Goal: Information Seeking & Learning: Find specific fact

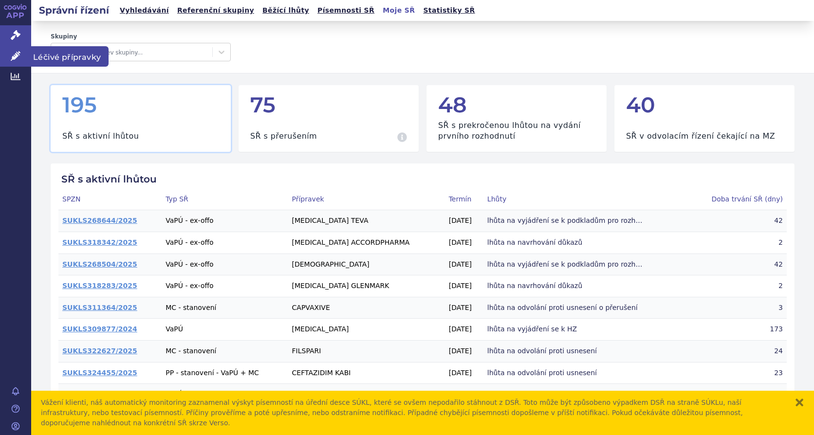
click at [15, 55] on icon at bounding box center [16, 56] width 10 height 10
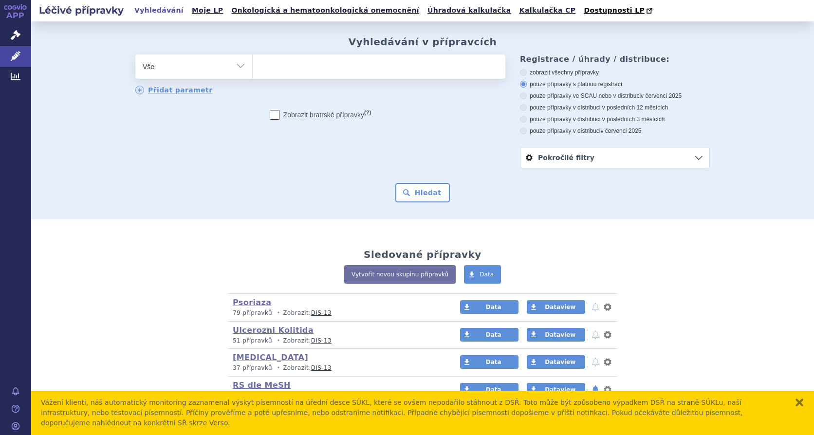
click at [298, 66] on ul at bounding box center [379, 65] width 253 height 20
click at [253, 66] on select at bounding box center [252, 66] width 0 height 24
click at [296, 67] on ul at bounding box center [379, 65] width 253 height 20
click at [253, 67] on select at bounding box center [252, 66] width 0 height 24
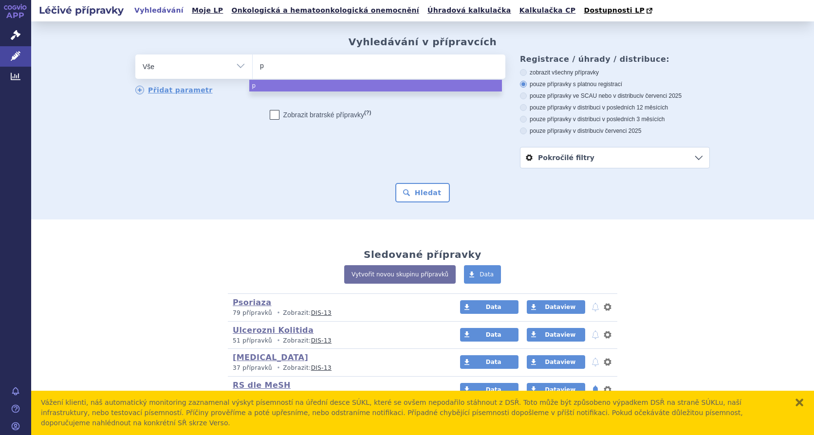
type input "po"
type input "ponv"
type input "ponvor"
type input "[MEDICAL_DATA]"
select select "[MEDICAL_DATA]"
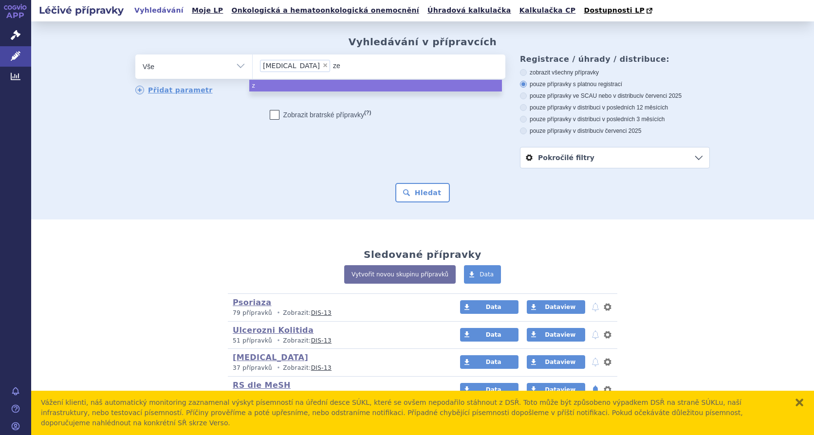
type input "zep"
type input "zepos"
type input "[MEDICAL_DATA]"
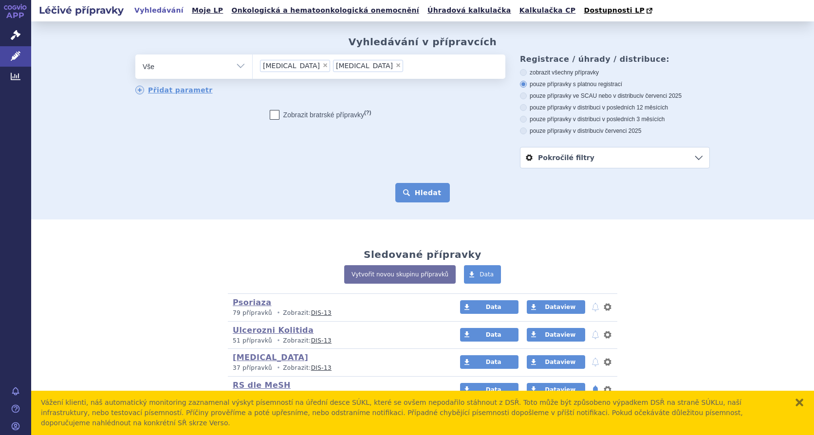
click at [422, 197] on button "Hledat" at bounding box center [422, 192] width 55 height 19
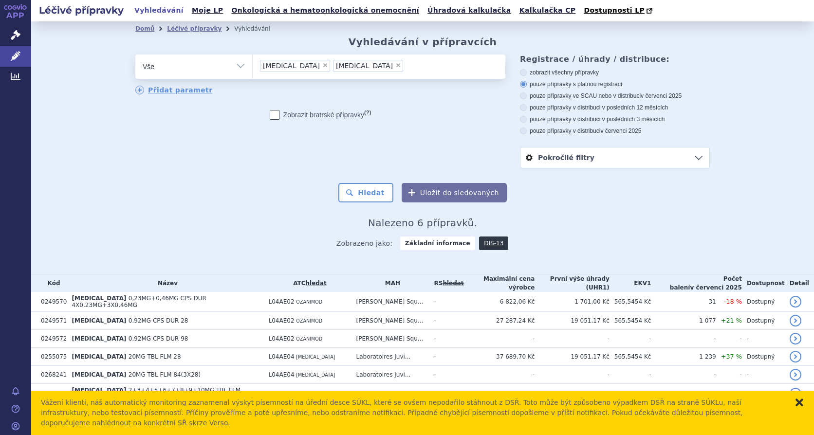
click at [801, 407] on button "zavřít" at bounding box center [799, 403] width 10 height 10
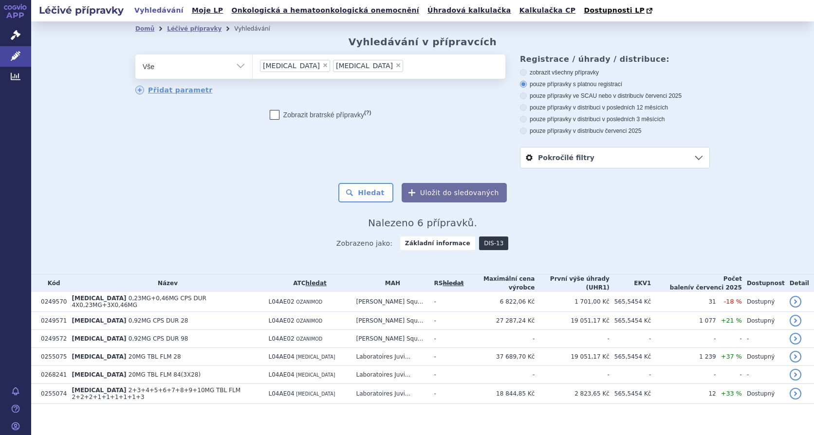
click at [479, 241] on link "DIS-13" at bounding box center [493, 244] width 29 height 14
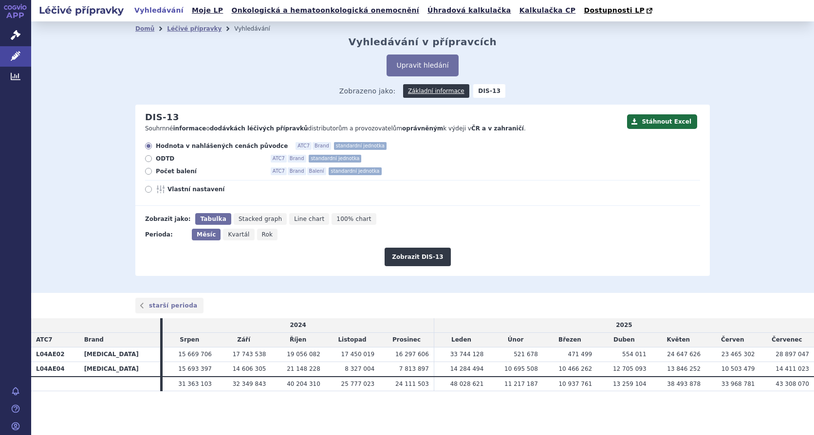
click at [150, 173] on icon at bounding box center [148, 171] width 7 height 7
click at [150, 173] on input "Počet balení ATC7 Brand Balení standardní jednotka" at bounding box center [149, 172] width 6 height 6
radio input "true"
click at [421, 258] on button "Zobrazit DIS-13" at bounding box center [418, 257] width 66 height 18
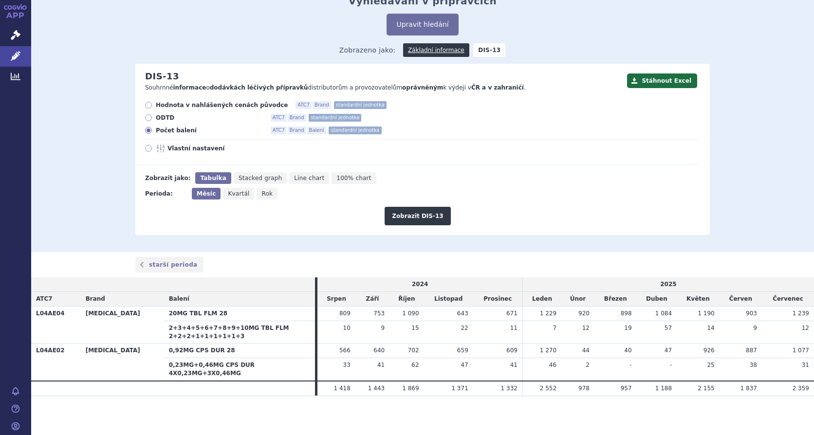
scroll to position [33, 0]
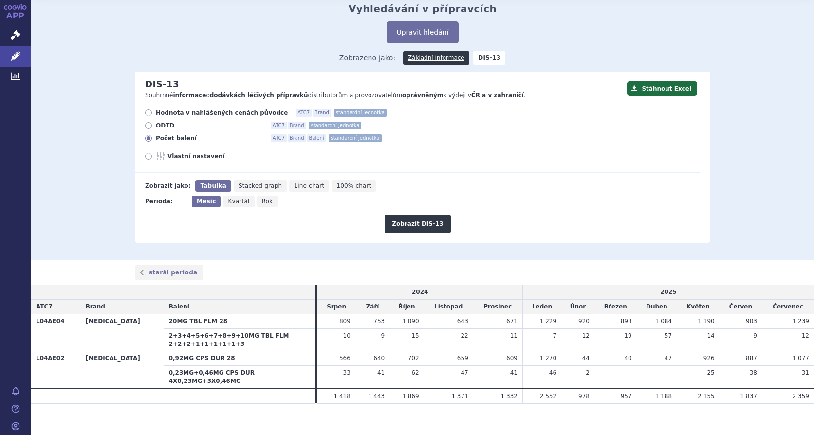
click at [147, 114] on icon at bounding box center [148, 113] width 7 height 7
click at [147, 114] on input "Hodnota v nahlášených cenách původce ATC7 Brand standardní jednotka" at bounding box center [149, 114] width 6 height 6
radio input "true"
click at [230, 203] on span "Kvartál" at bounding box center [238, 201] width 21 height 7
click at [229, 202] on input "Kvartál" at bounding box center [226, 199] width 6 height 6
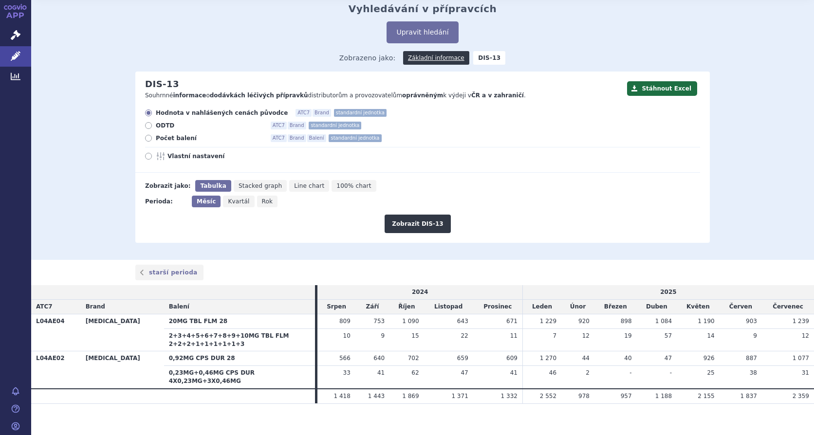
radio input "true"
click at [415, 229] on button "Zobrazit DIS-13" at bounding box center [418, 224] width 66 height 18
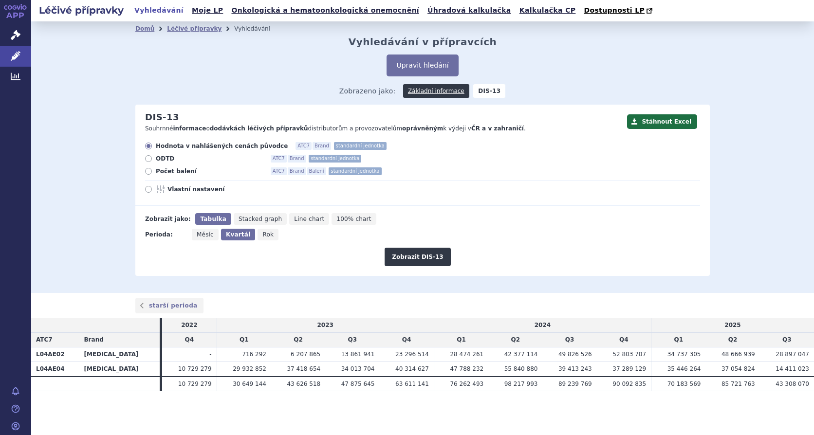
click at [266, 234] on span "Rok" at bounding box center [267, 234] width 11 height 7
click at [264, 234] on input "Rok" at bounding box center [261, 232] width 6 height 6
radio input "true"
click at [417, 258] on button "Zobrazit DIS-13" at bounding box center [418, 257] width 66 height 18
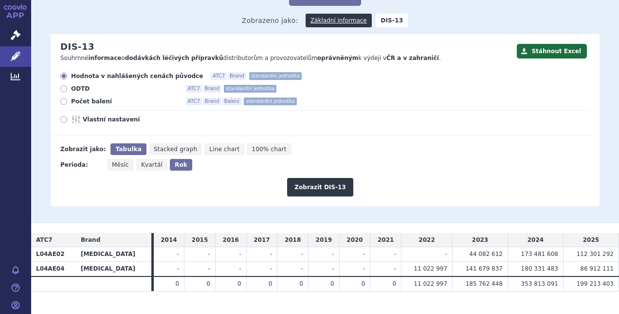
scroll to position [87, 0]
